Goal: Communication & Community: Participate in discussion

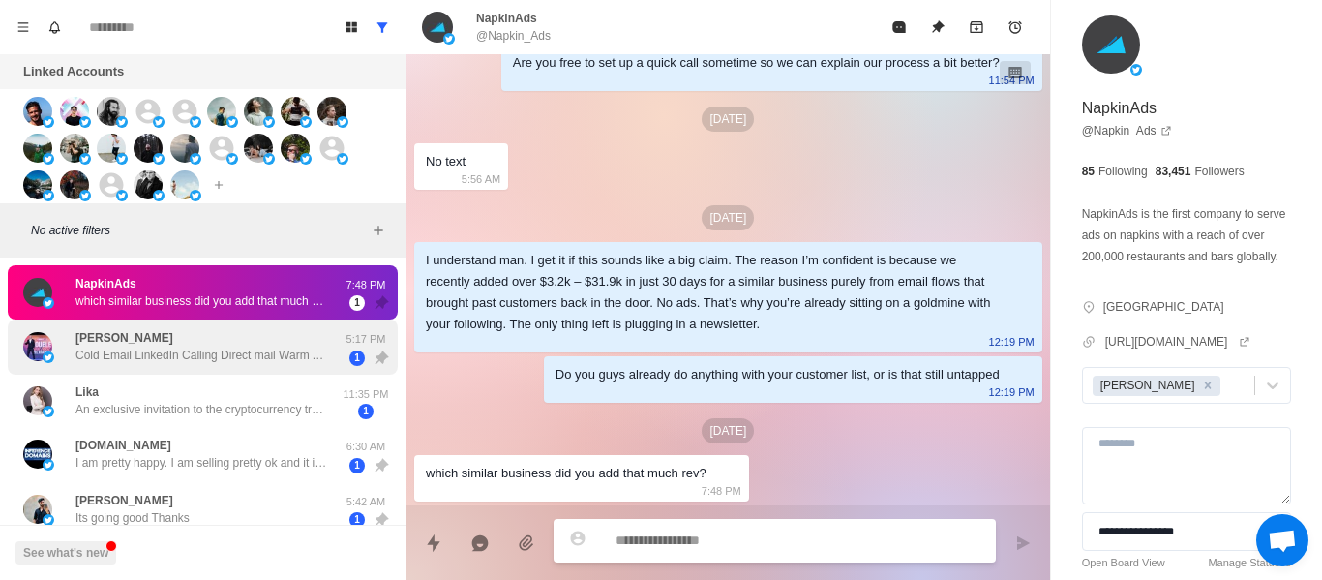
click at [148, 340] on div "[PERSON_NAME] Cold Email LinkedIn Calling Direct mail Warm Ads Email Direct mail" at bounding box center [201, 346] width 252 height 35
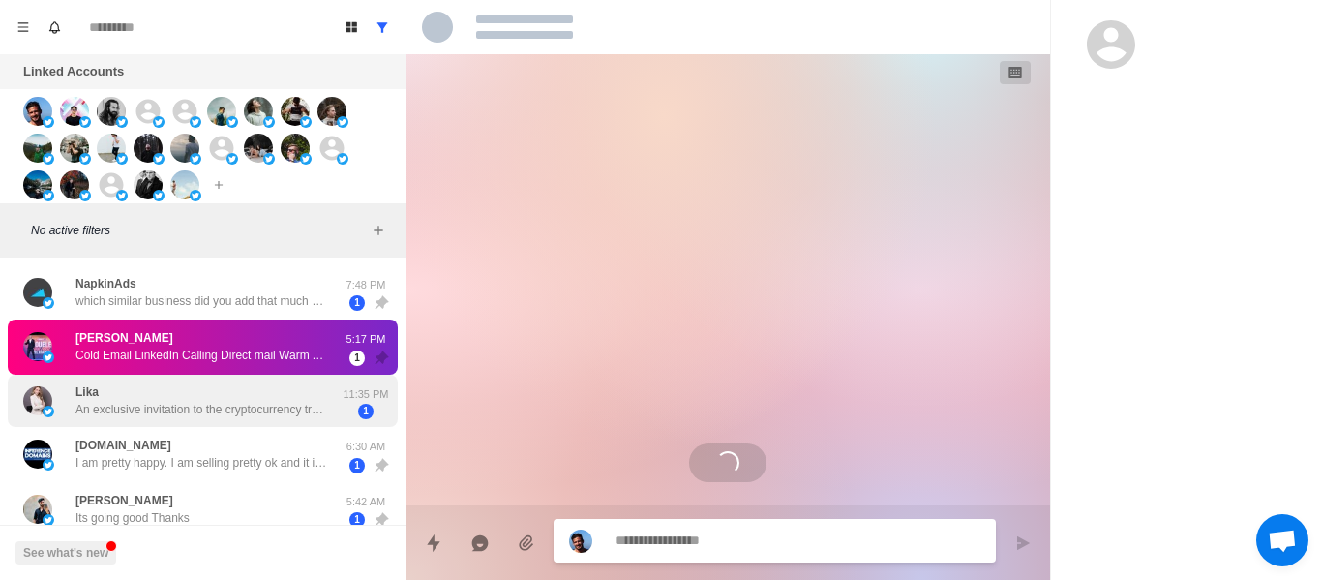
drag, startPoint x: 155, startPoint y: 386, endPoint x: 161, endPoint y: 395, distance: 10.5
click at [156, 388] on div "Lika An exclusive invitation to the cryptocurrency trading community! Hello, su…" at bounding box center [201, 400] width 252 height 35
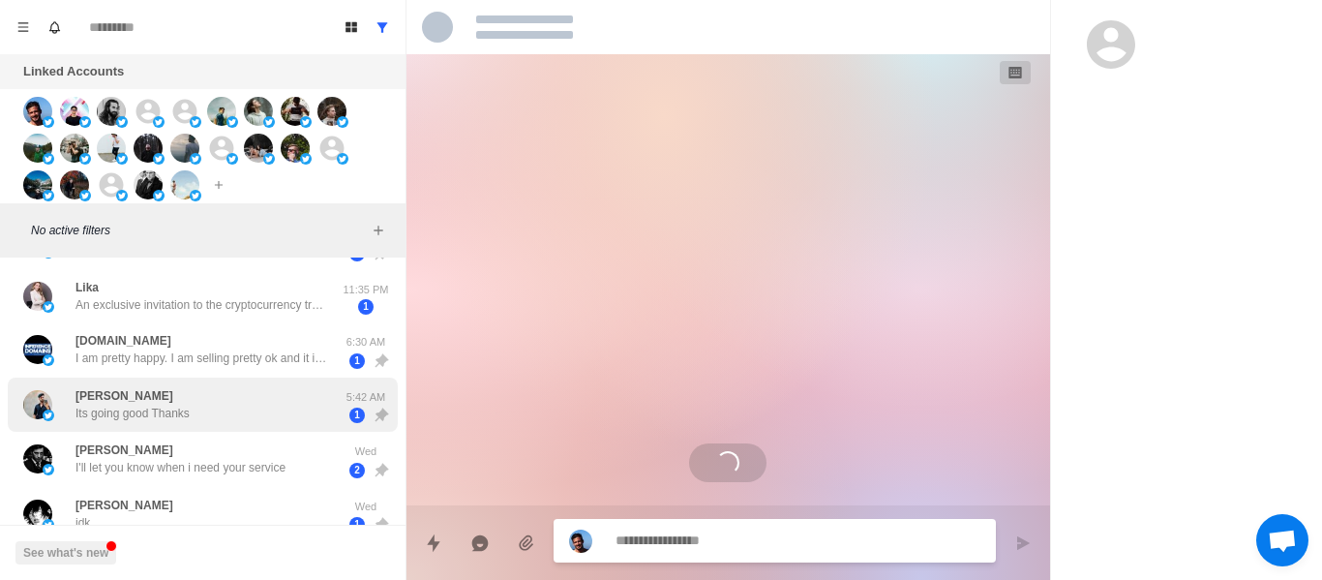
scroll to position [194, 0]
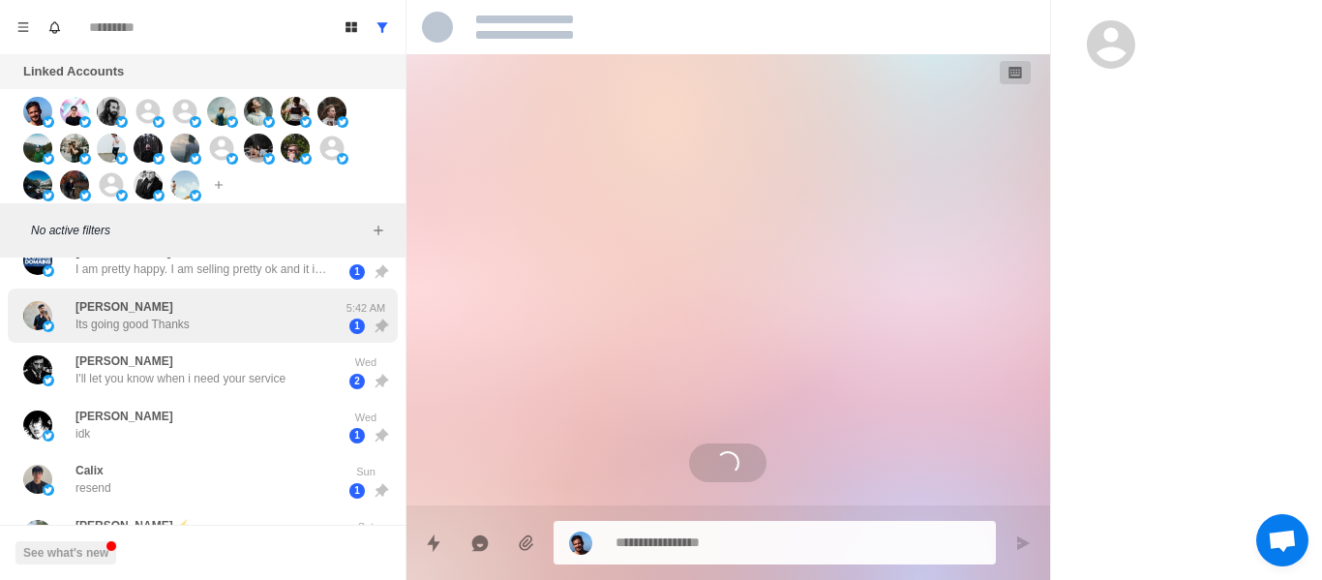
click at [158, 335] on div "[PERSON_NAME] Its going good Thanks 5:42 AM 1" at bounding box center [203, 315] width 390 height 55
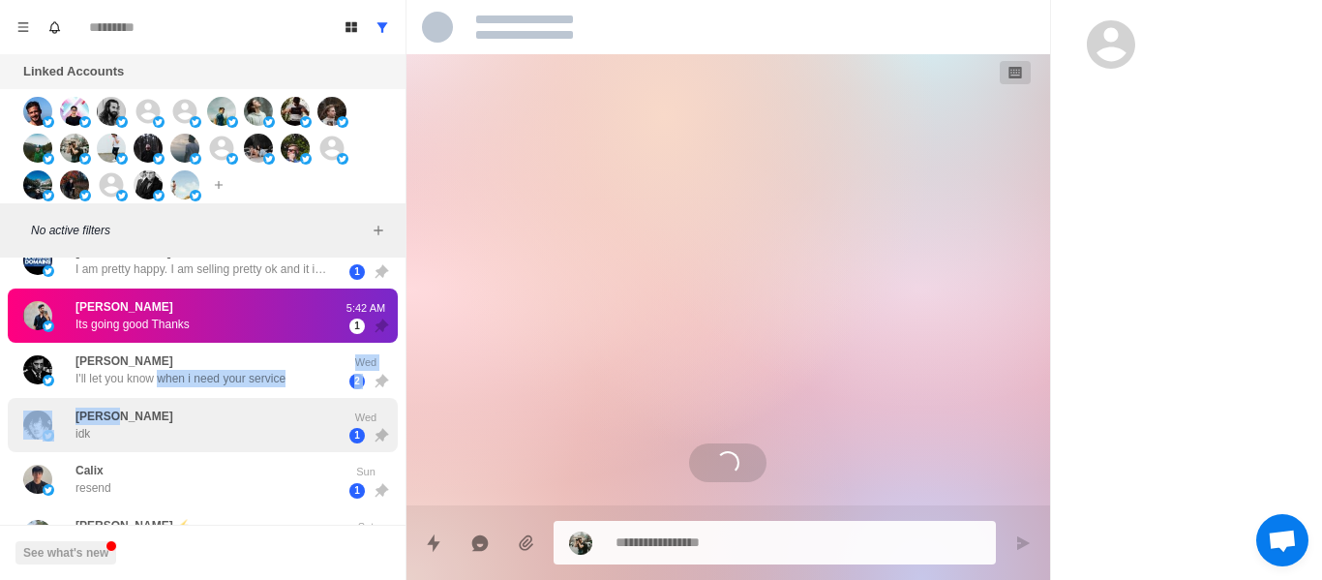
click at [160, 451] on div "[PERSON_NAME] idk Wed 1" at bounding box center [203, 425] width 390 height 55
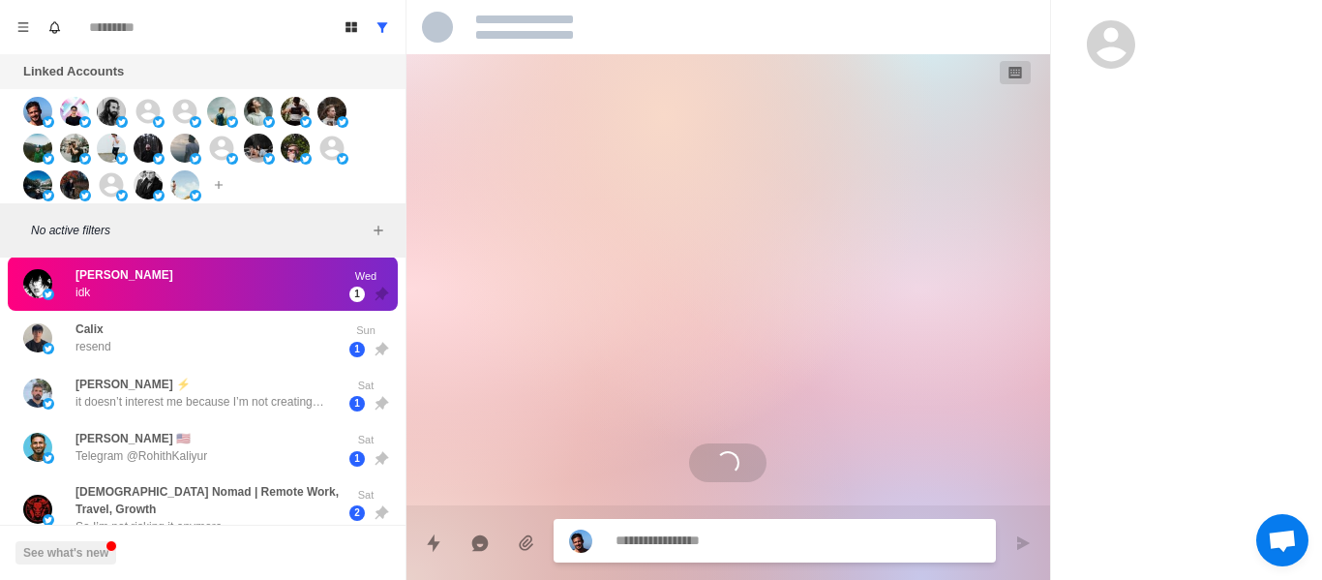
scroll to position [484, 0]
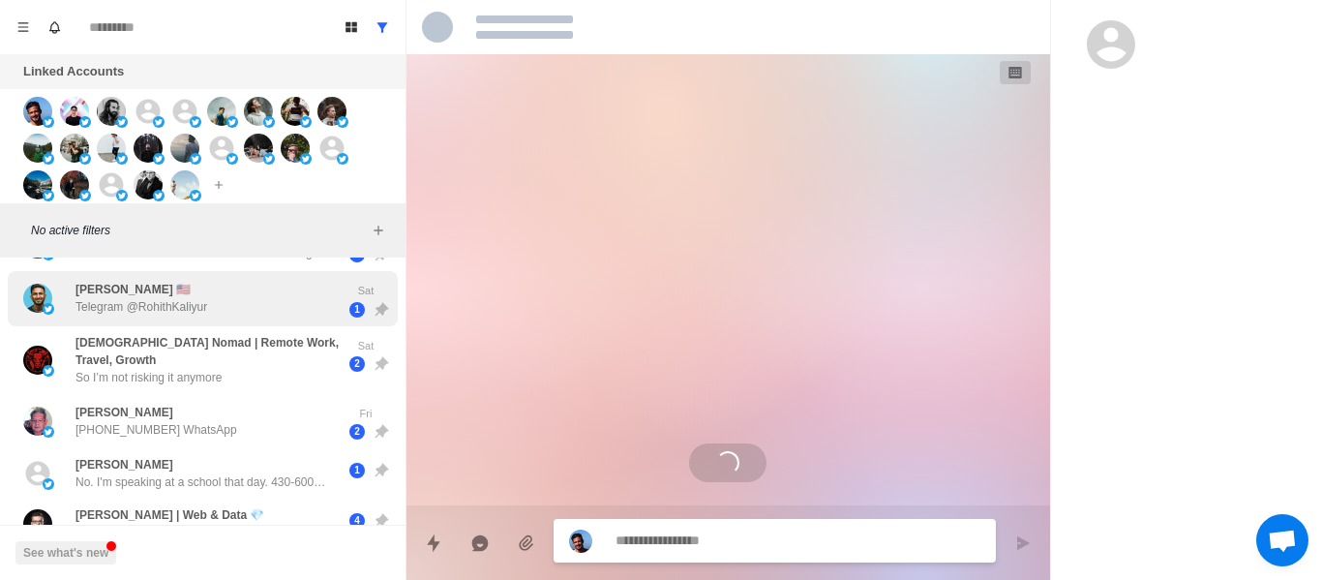
click at [159, 304] on p "Telegram @RohithKaliyur" at bounding box center [141, 306] width 132 height 17
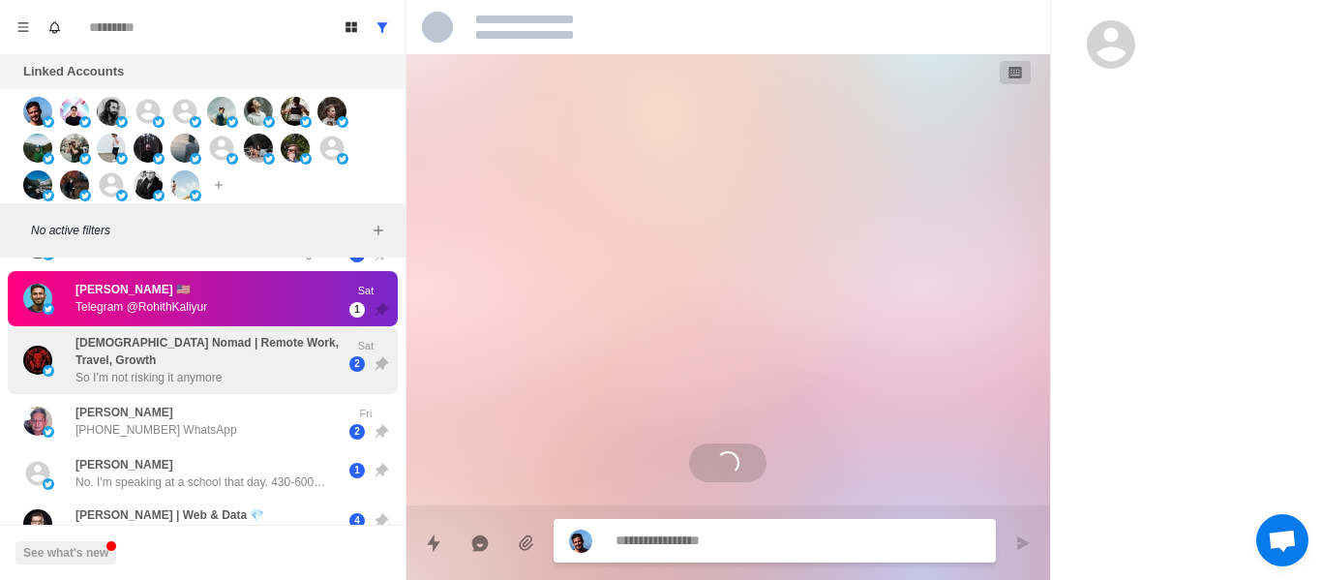
drag, startPoint x: 166, startPoint y: 364, endPoint x: 166, endPoint y: 382, distance: 18.4
click at [166, 367] on p "[DEMOGRAPHIC_DATA] Nomad | Remote Work, Travel, Growth" at bounding box center [208, 351] width 266 height 35
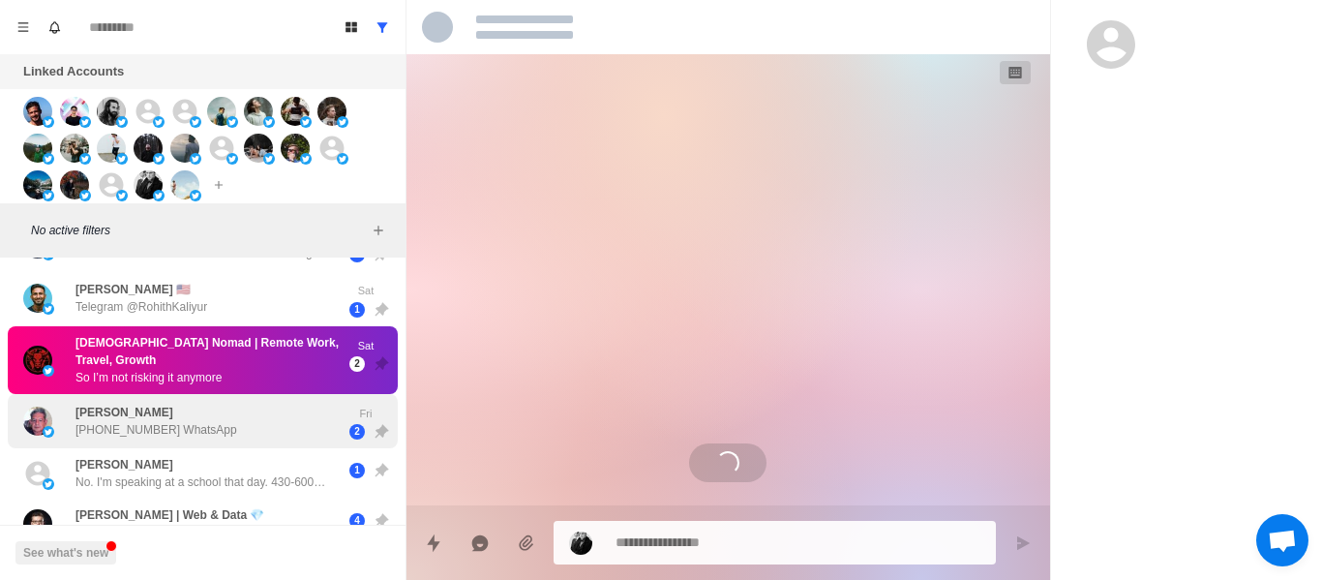
drag, startPoint x: 166, startPoint y: 382, endPoint x: 171, endPoint y: 435, distance: 53.4
click at [166, 397] on div "NapkinAds which similar business did you add that much rev? 7:48 PM 1 [PERSON_N…" at bounding box center [202, 345] width 405 height 1129
click at [171, 438] on div "[PERSON_NAME] [PHONE_NUMBER] WhatsApp" at bounding box center [182, 422] width 318 height 40
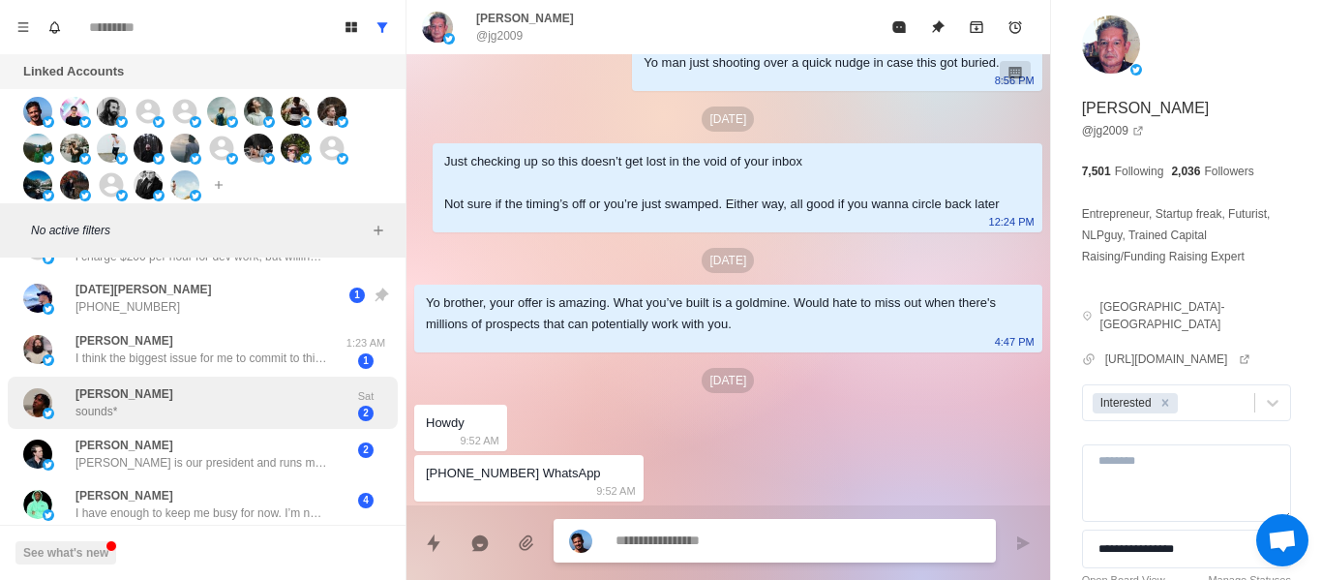
scroll to position [828, 0]
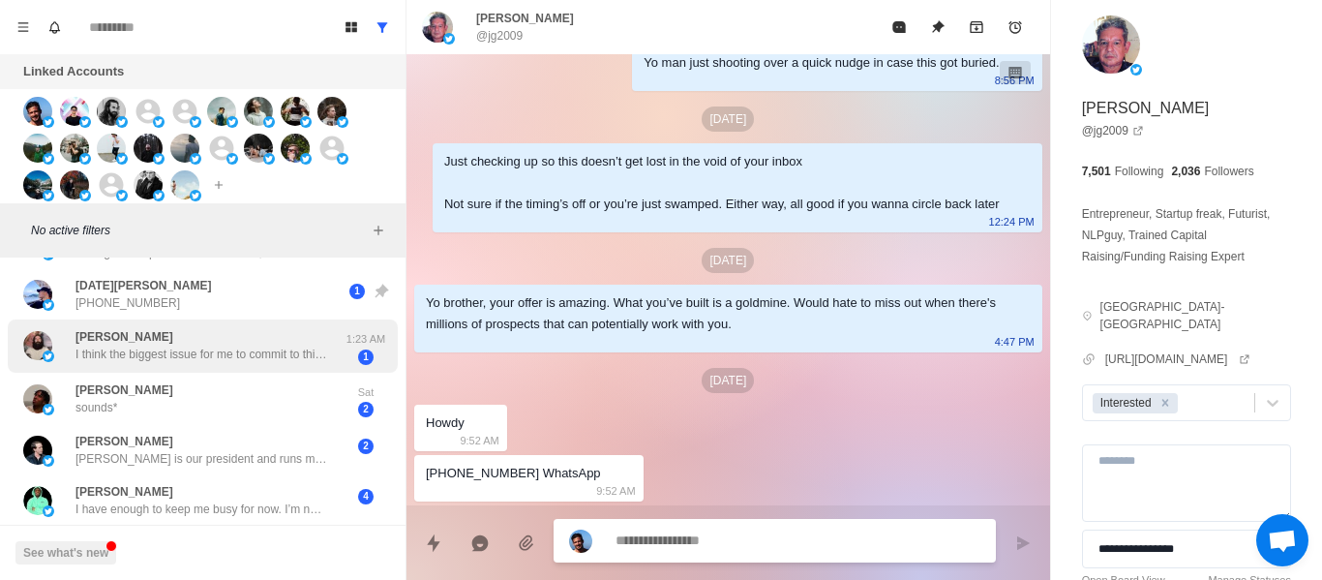
click at [167, 328] on div "[PERSON_NAME] I think the biggest issue for me to commit to this is evidence, d…" at bounding box center [201, 345] width 252 height 35
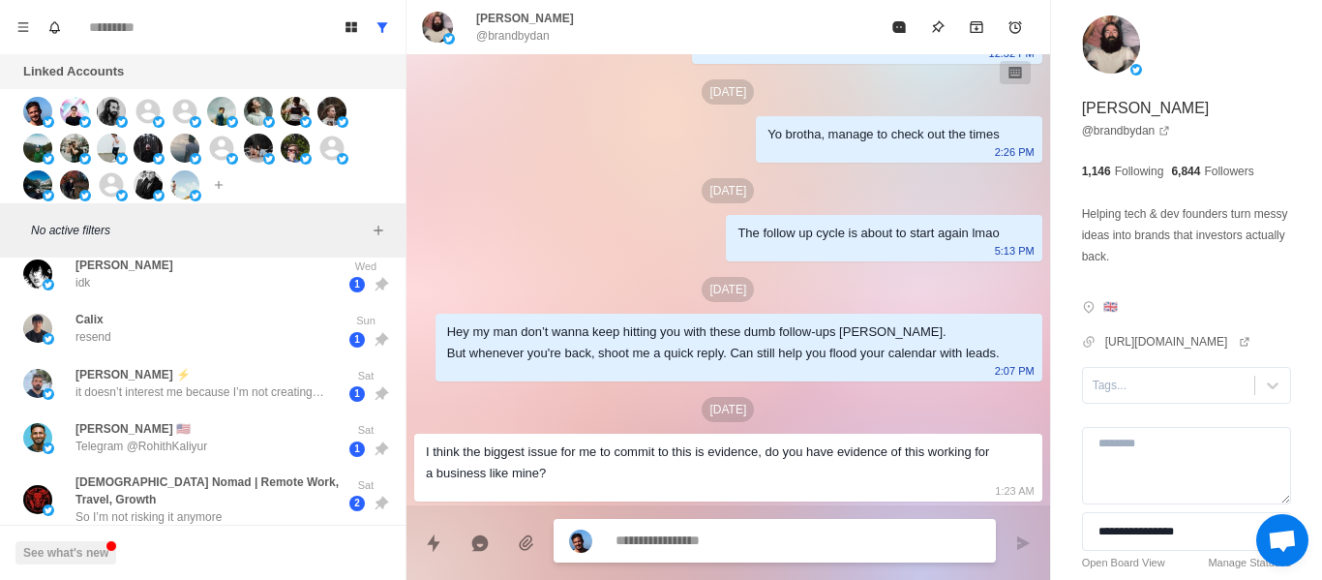
scroll to position [248, 0]
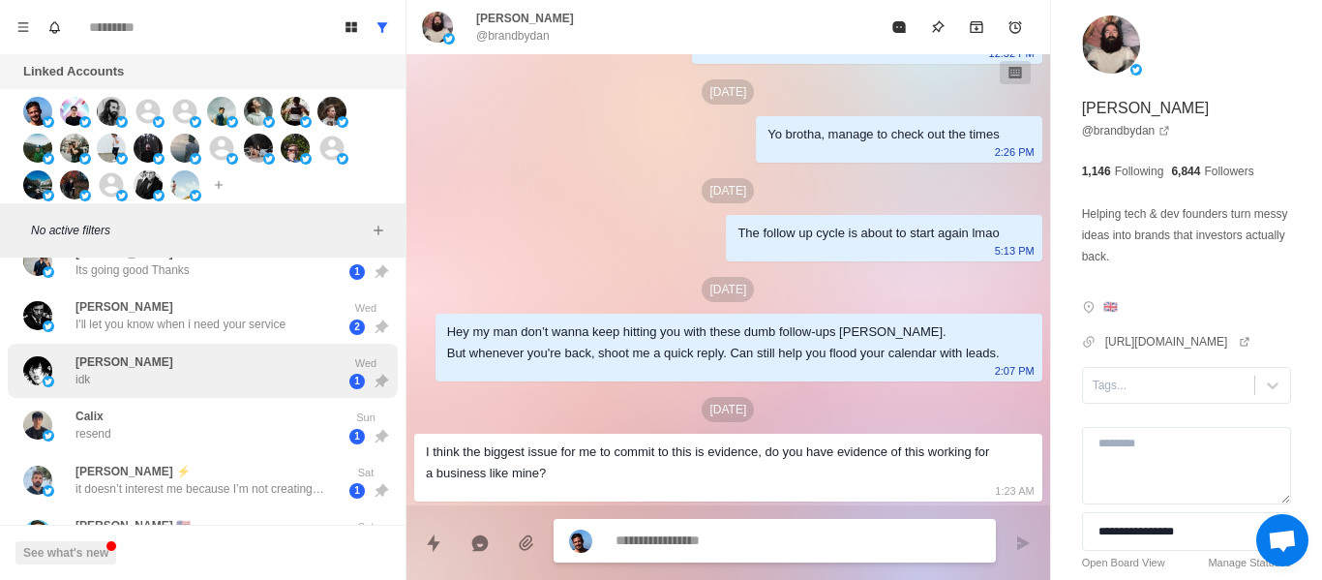
click at [253, 383] on div "[PERSON_NAME] idk" at bounding box center [182, 371] width 318 height 40
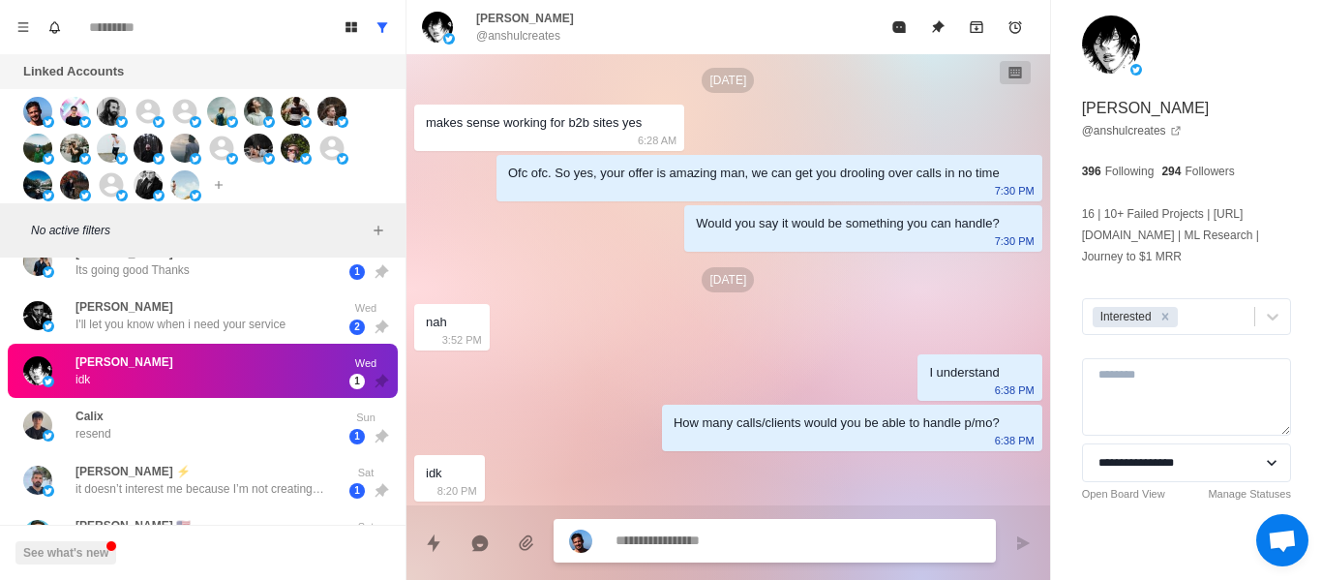
scroll to position [364, 0]
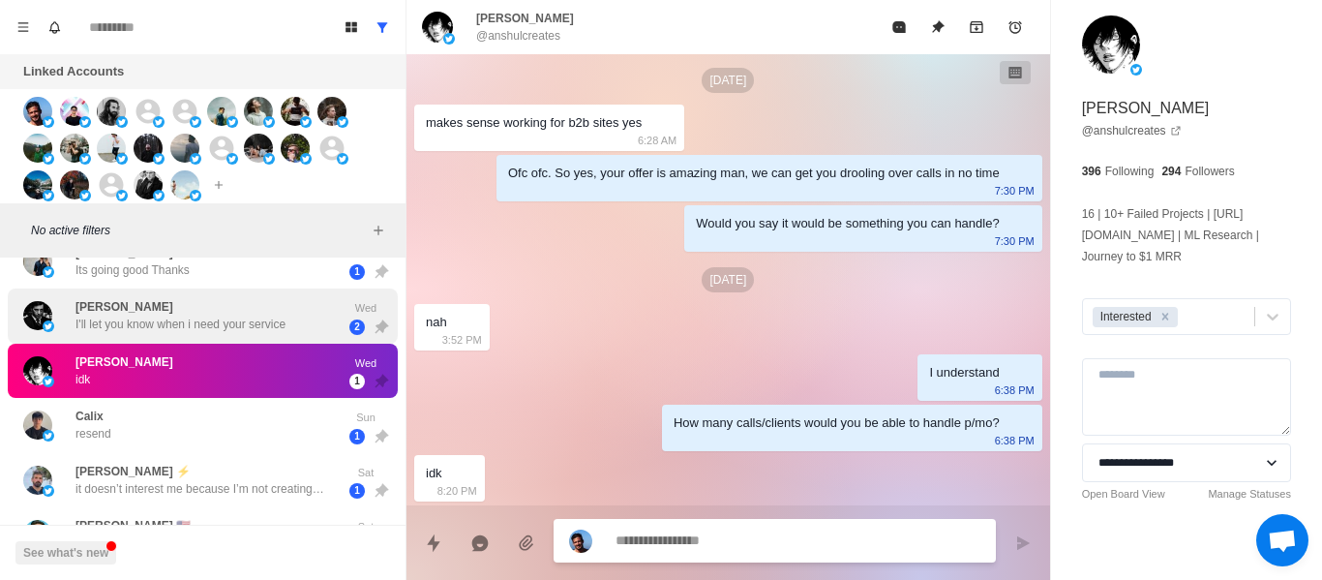
click at [188, 317] on p "I'll let you know when i need your service" at bounding box center [180, 323] width 210 height 17
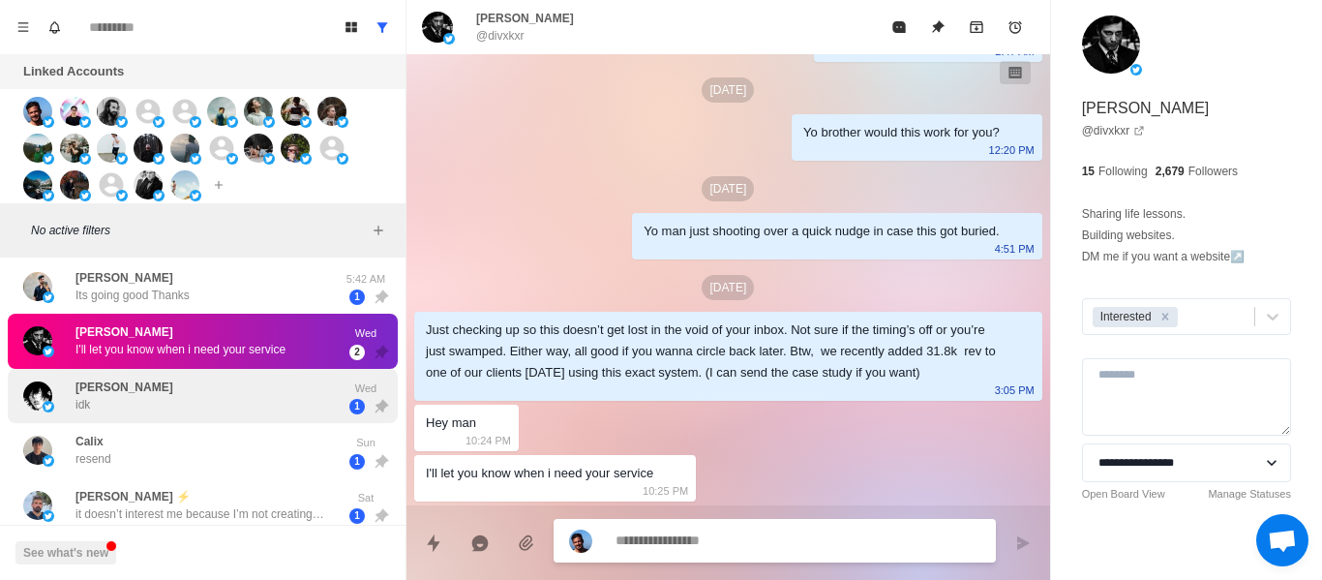
scroll to position [151, 0]
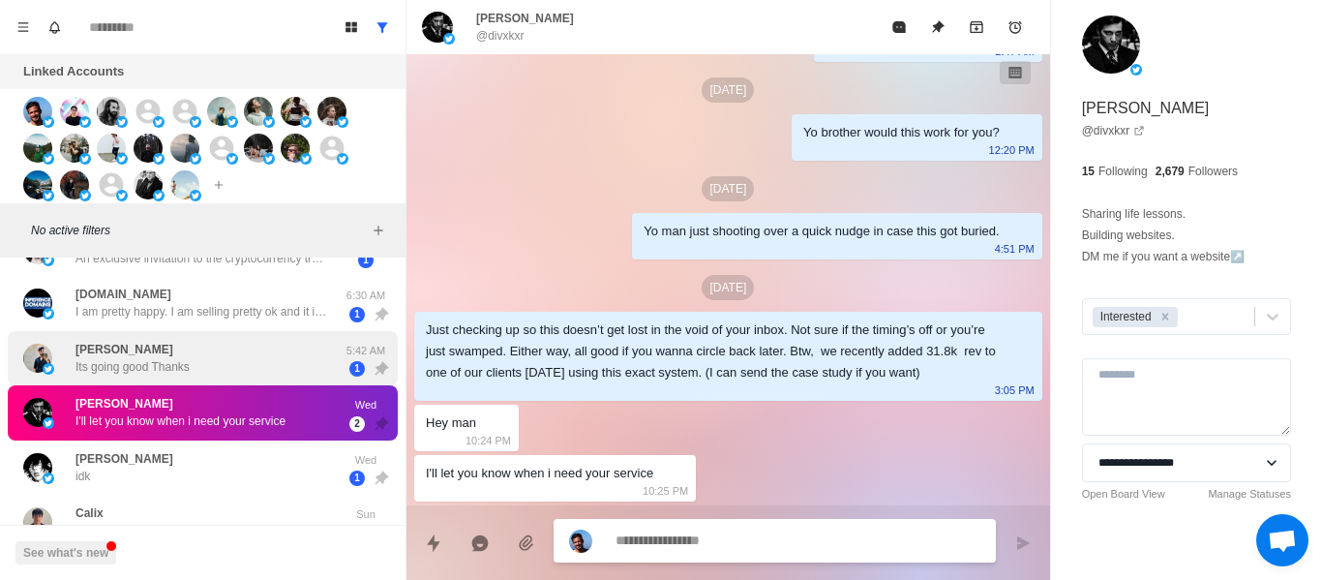
click at [200, 370] on div "[PERSON_NAME] Its going good Thanks" at bounding box center [182, 359] width 318 height 40
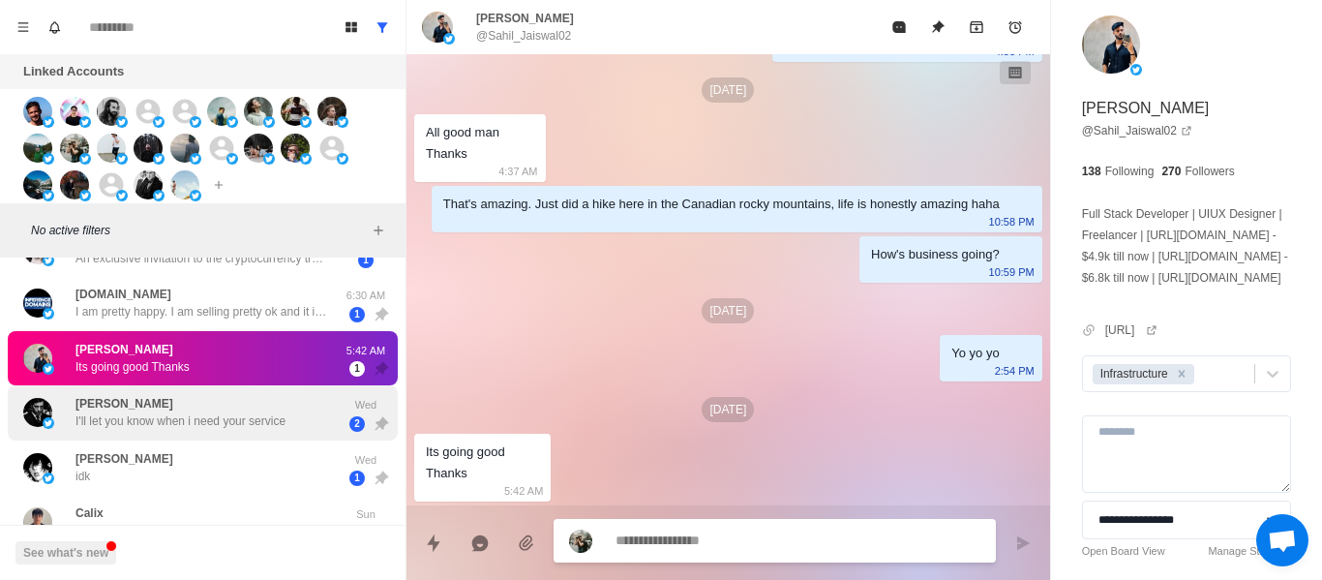
scroll to position [0, 0]
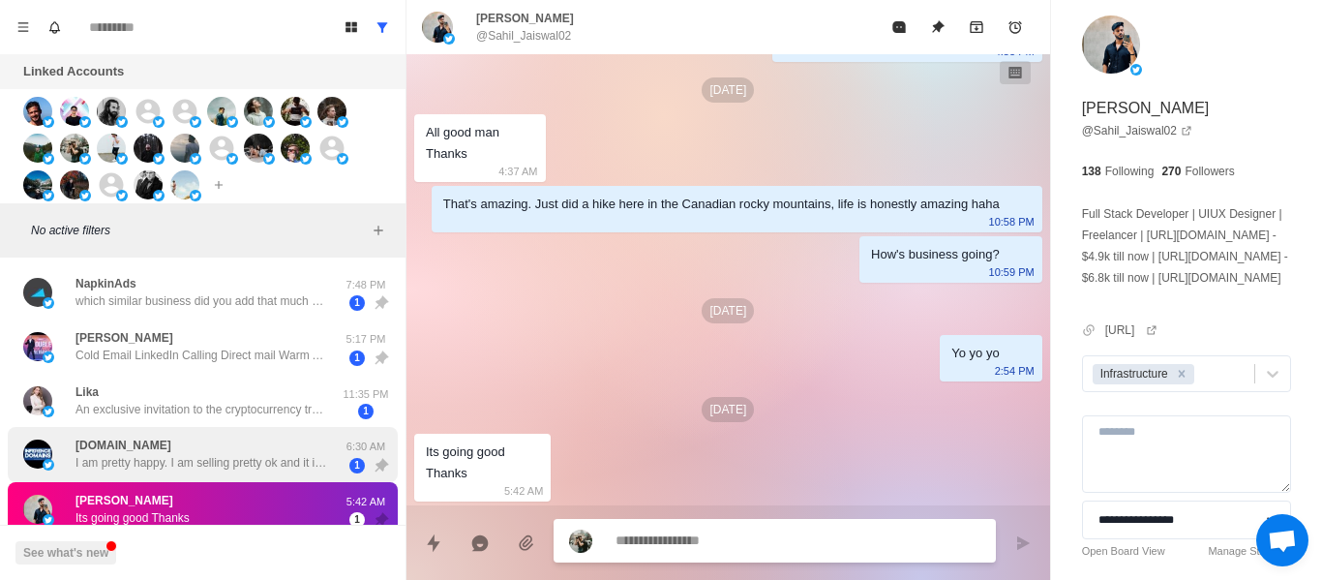
click at [237, 439] on div "[DOMAIN_NAME] I am pretty happy. I am selling pretty ok and it is ramping up" at bounding box center [201, 453] width 252 height 35
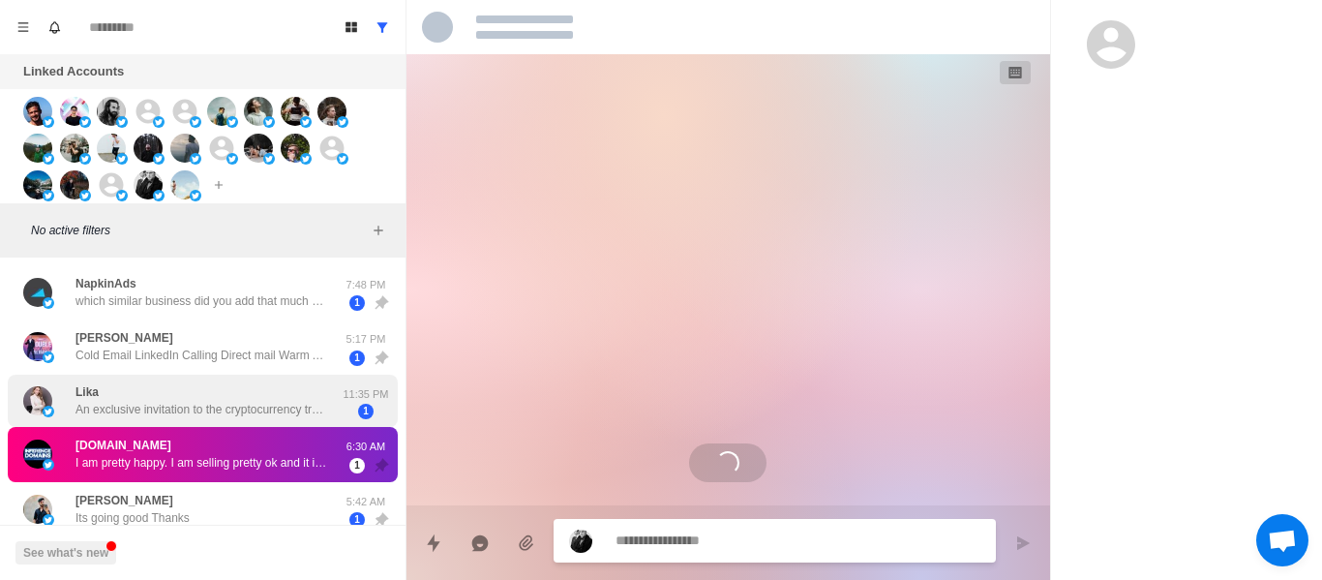
click at [253, 394] on div "Lika An exclusive invitation to the cryptocurrency trading community! Hello, su…" at bounding box center [201, 400] width 252 height 35
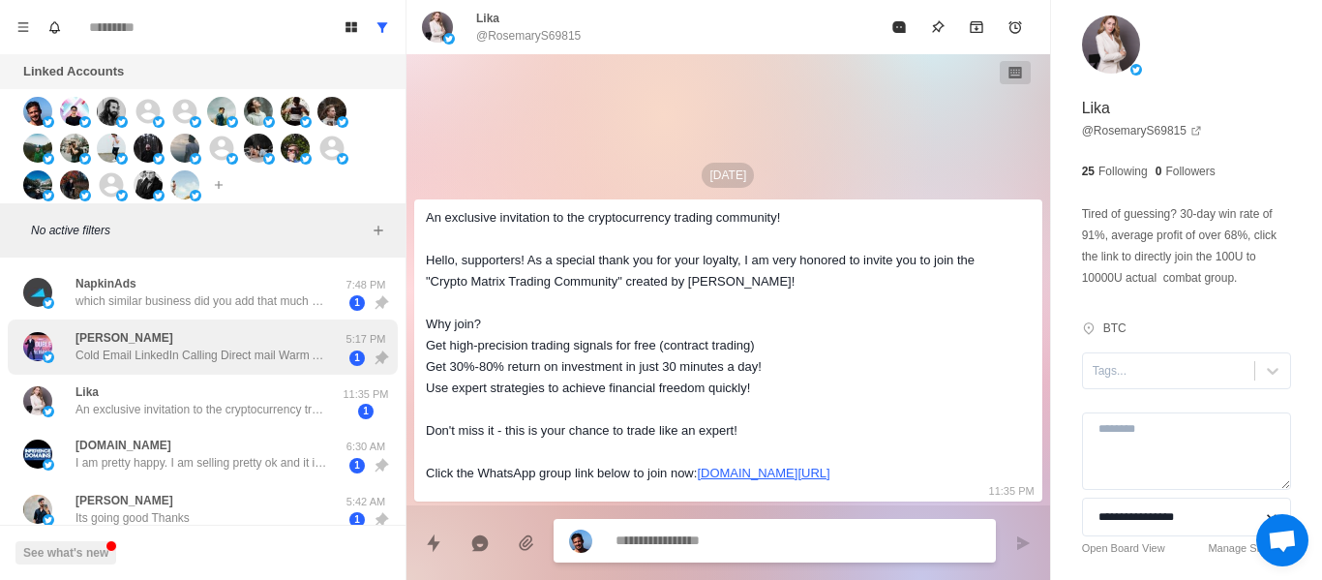
click at [252, 349] on p "Cold Email LinkedIn Calling Direct mail Warm Ads Email Direct mail" at bounding box center [201, 354] width 252 height 17
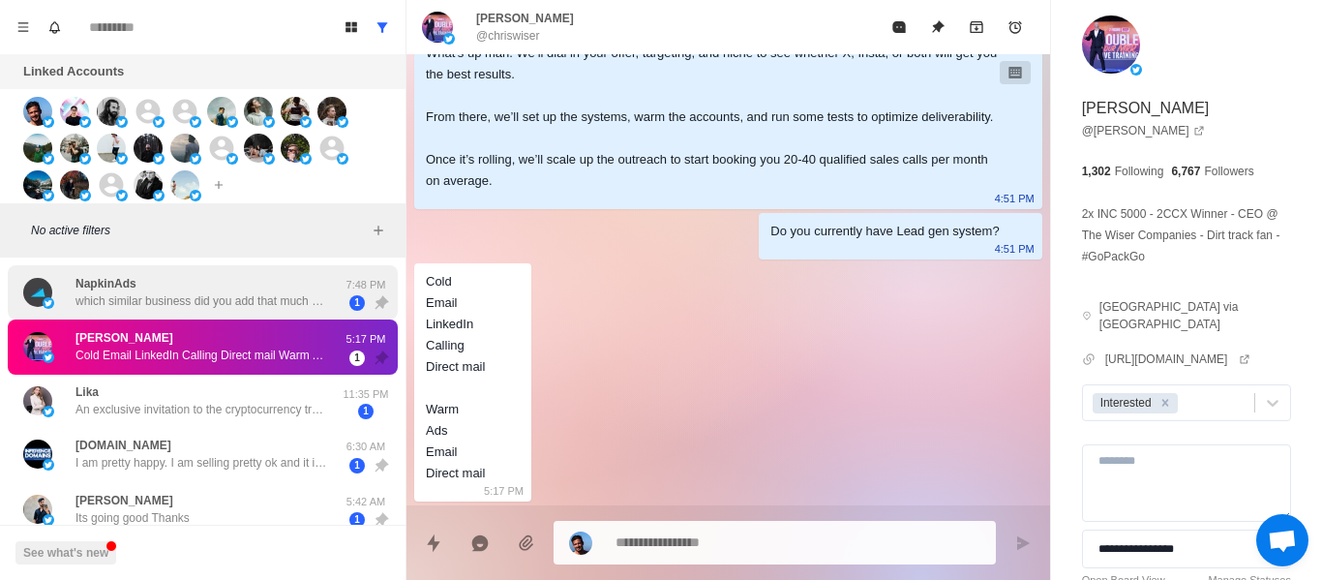
click at [241, 313] on div "NapkinAds which similar business did you add that much rev? 7:48 PM 1" at bounding box center [203, 292] width 390 height 55
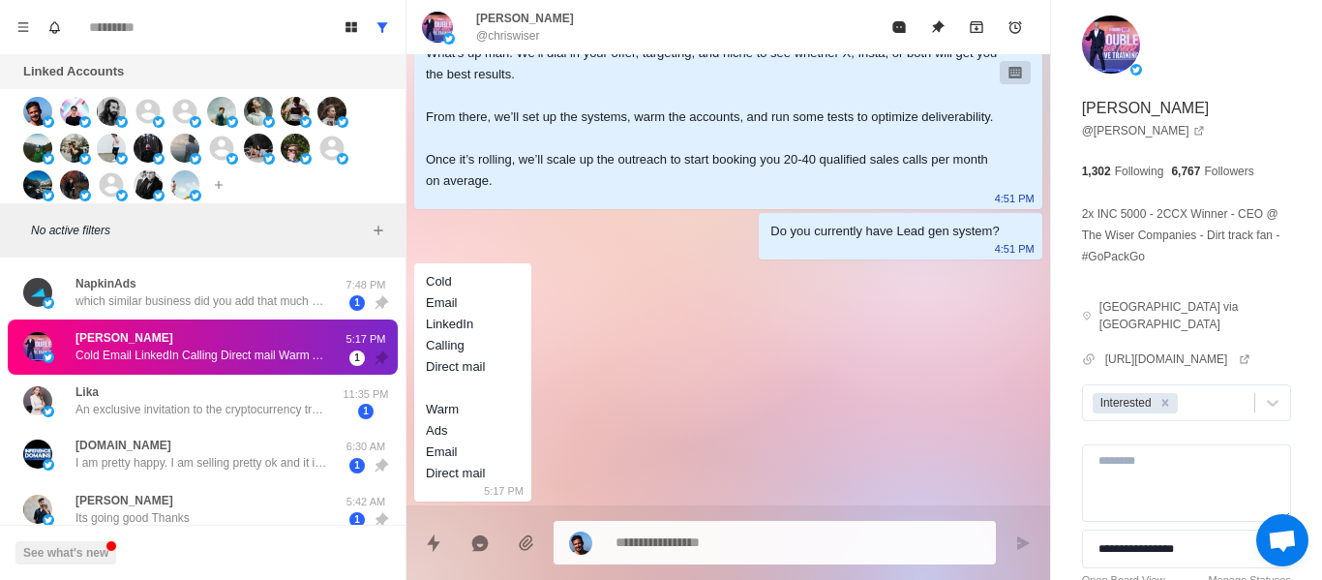
scroll to position [315, 0]
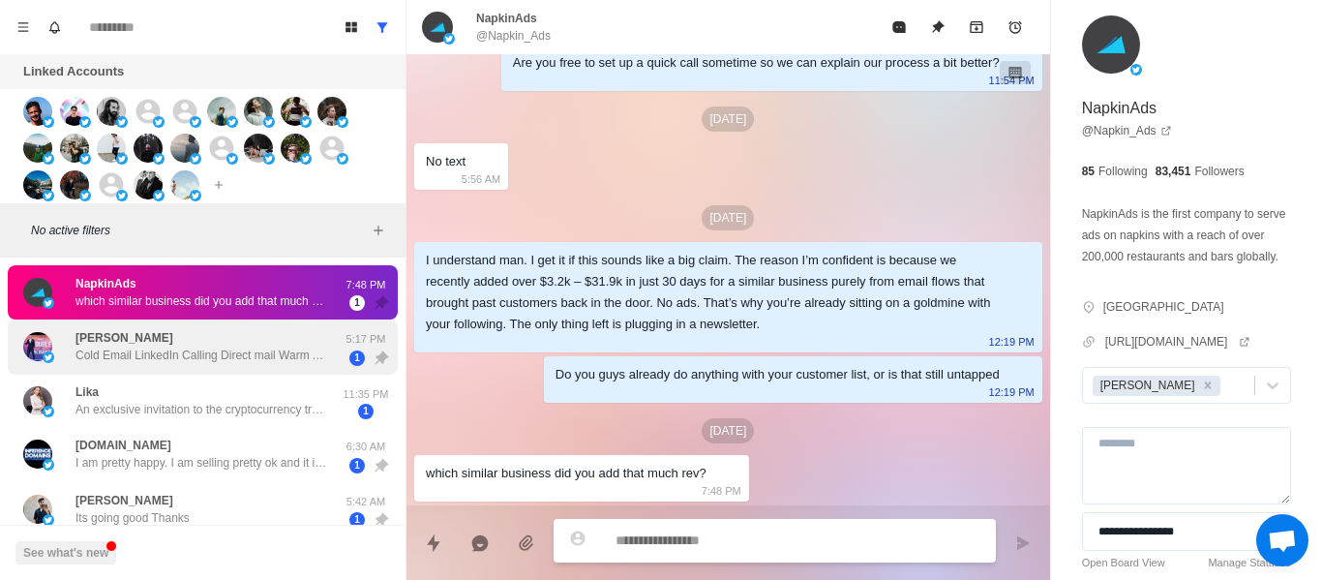
type textarea "*"
